Goal: Task Accomplishment & Management: Use online tool/utility

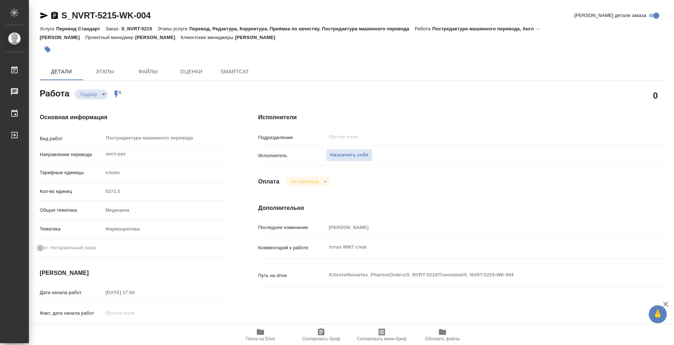
type textarea "x"
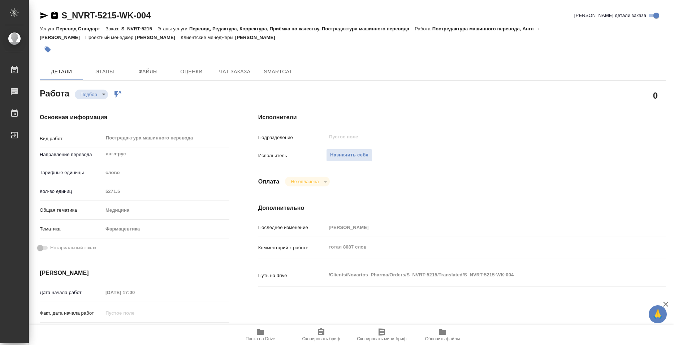
type textarea "x"
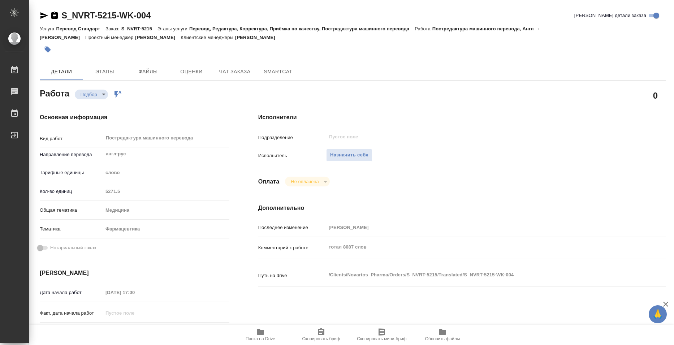
type textarea "x"
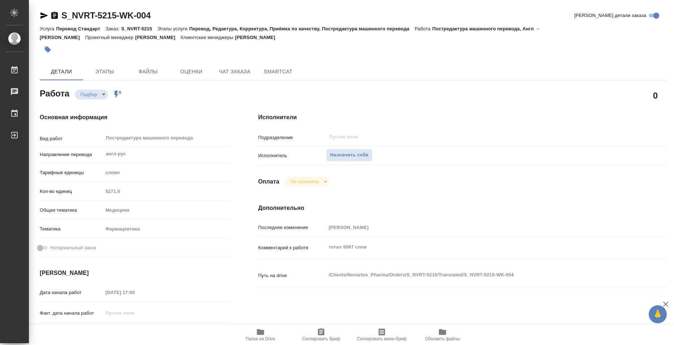
click at [271, 339] on span "Папка на Drive" at bounding box center [261, 338] width 30 height 5
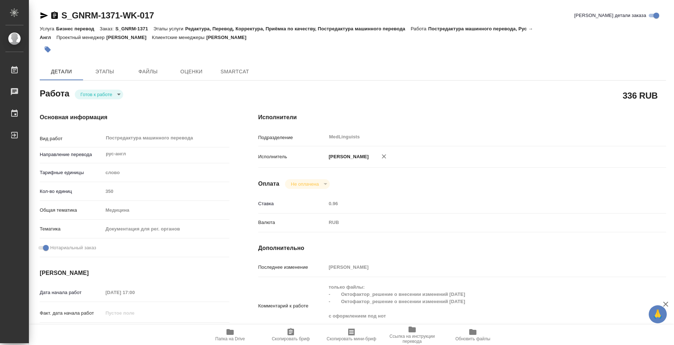
type textarea "x"
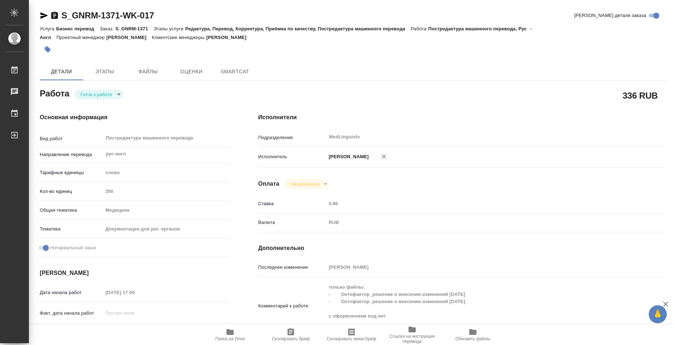
type textarea "x"
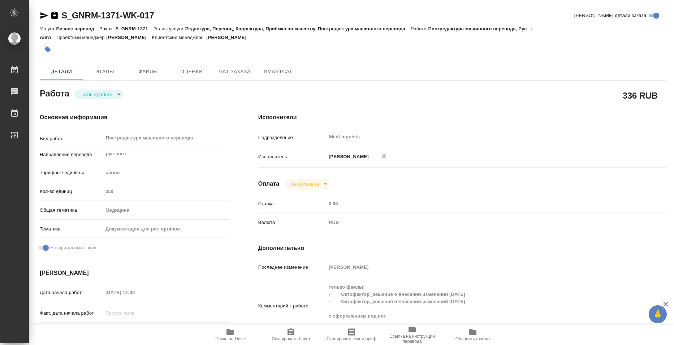
type textarea "x"
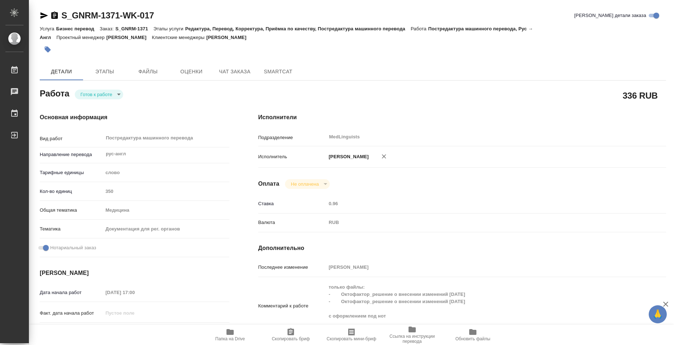
type textarea "x"
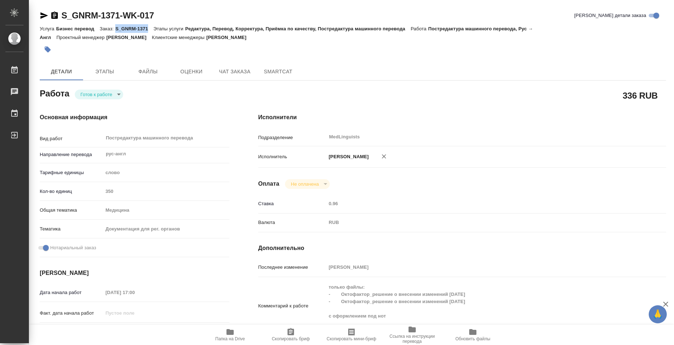
copy p "S_GNRM-1371"
drag, startPoint x: 116, startPoint y: 28, endPoint x: 147, endPoint y: 28, distance: 31.8
click at [147, 28] on p "S_GNRM-1371" at bounding box center [134, 28] width 38 height 5
